Goal: Information Seeking & Learning: Learn about a topic

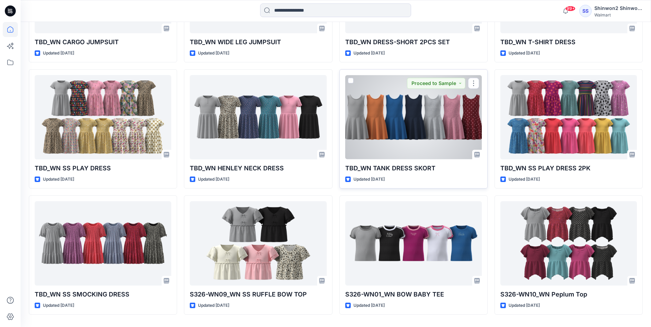
scroll to position [295, 0]
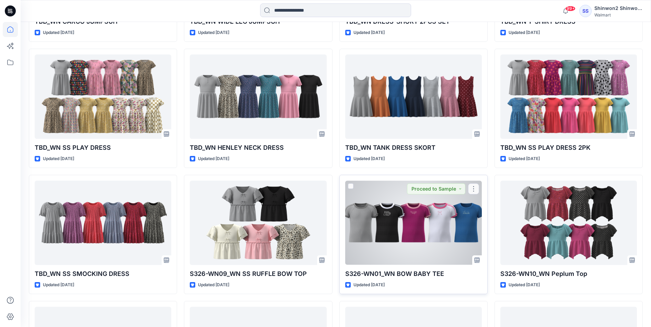
click at [417, 201] on div at bounding box center [413, 223] width 137 height 84
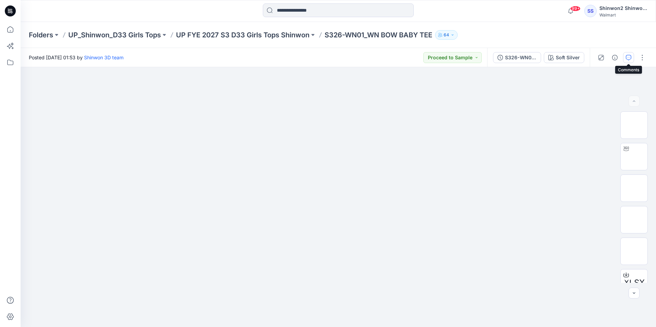
click at [625, 59] on button "button" at bounding box center [628, 57] width 11 height 11
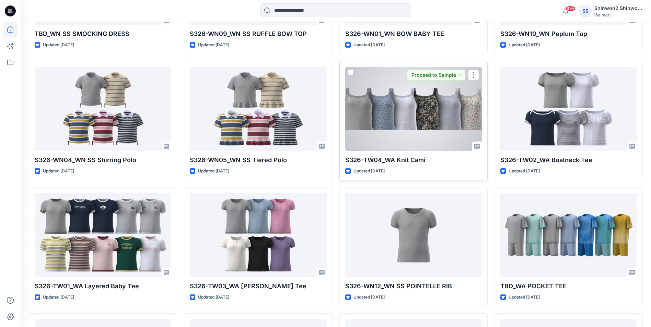
scroll to position [570, 0]
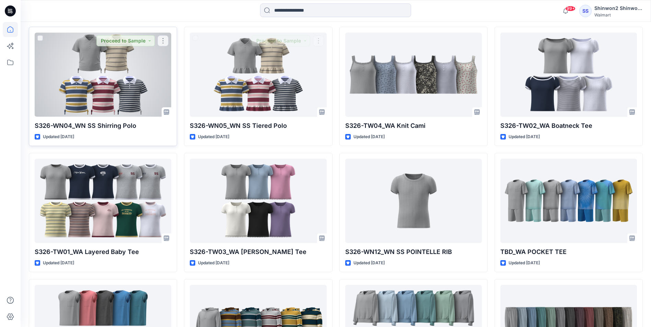
click at [125, 85] on div at bounding box center [103, 75] width 137 height 84
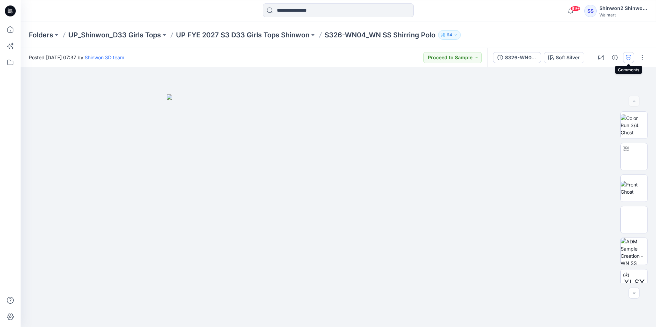
click at [627, 57] on icon "button" at bounding box center [628, 57] width 5 height 5
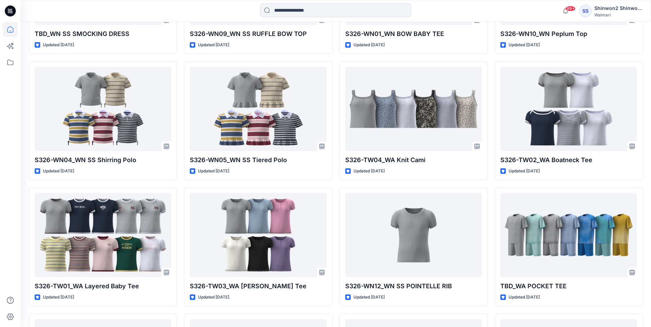
scroll to position [570, 0]
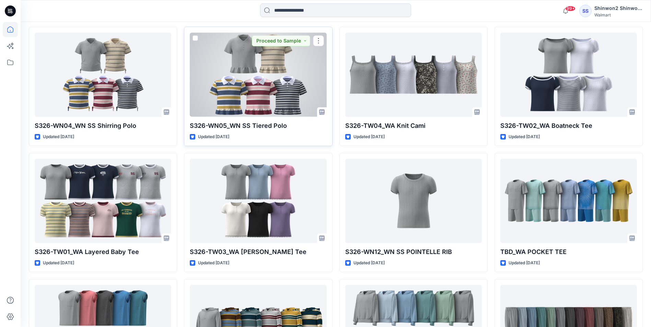
click at [269, 82] on div at bounding box center [258, 75] width 137 height 84
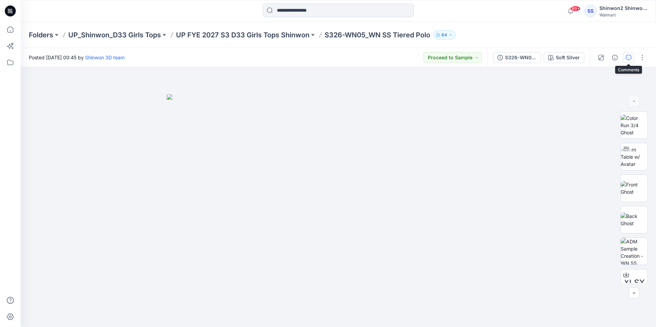
click at [625, 54] on button "button" at bounding box center [628, 57] width 11 height 11
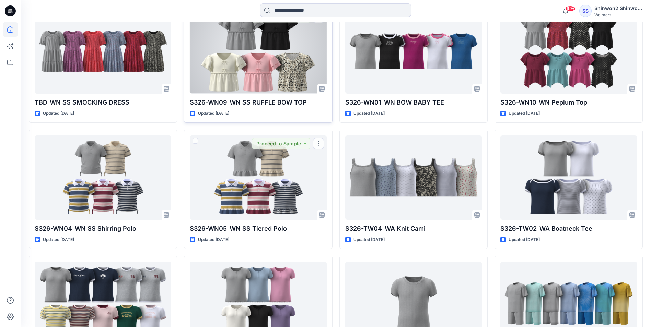
scroll to position [432, 0]
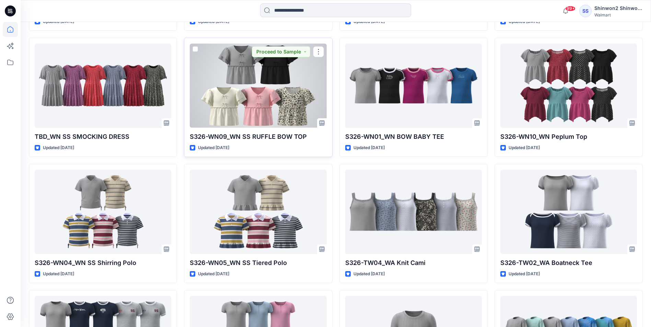
click at [299, 102] on div at bounding box center [258, 86] width 137 height 84
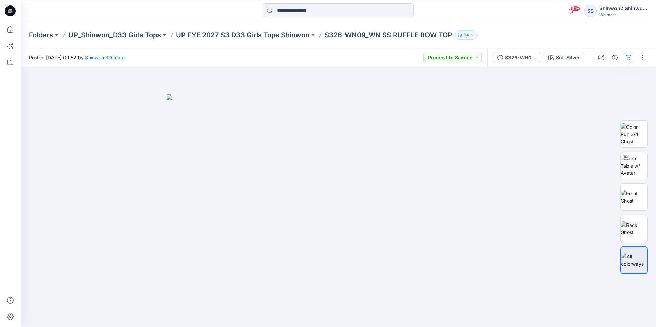
click at [633, 55] on button "button" at bounding box center [628, 57] width 11 height 11
